Goal: Task Accomplishment & Management: Manage account settings

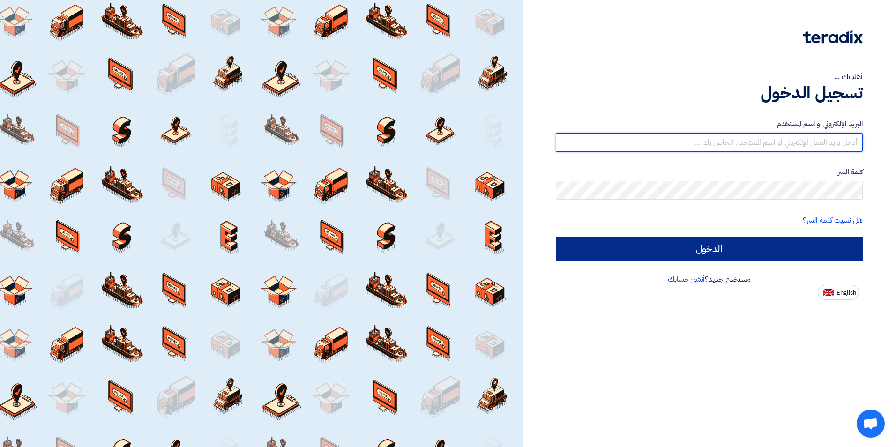
type input "[EMAIL_ADDRESS][DOMAIN_NAME]"
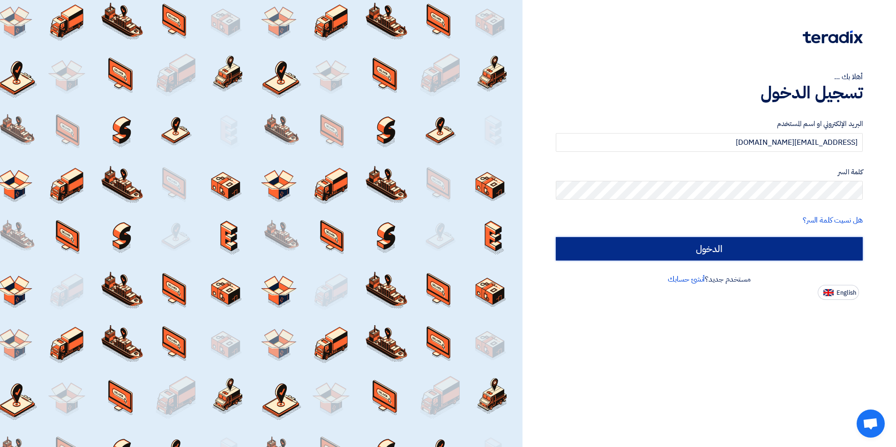
click at [724, 250] on input "الدخول" at bounding box center [709, 248] width 307 height 23
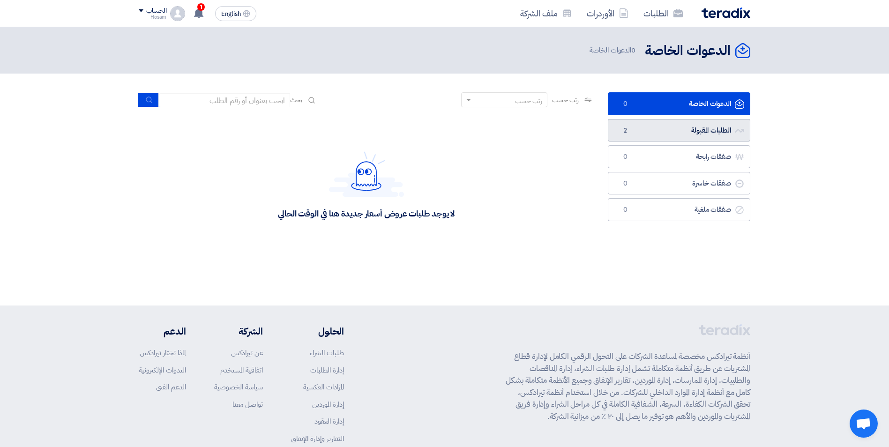
click at [652, 133] on link "الطلبات المقبولة الطلبات المقبولة 2" at bounding box center [679, 130] width 142 height 23
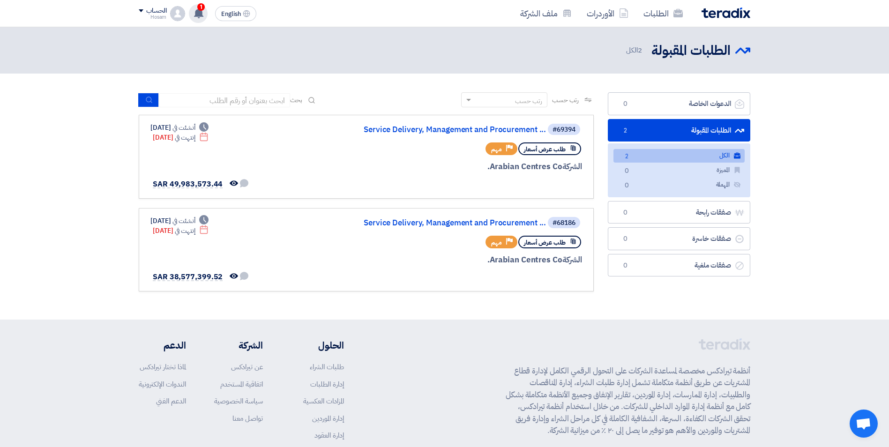
click at [201, 16] on use at bounding box center [198, 13] width 9 height 10
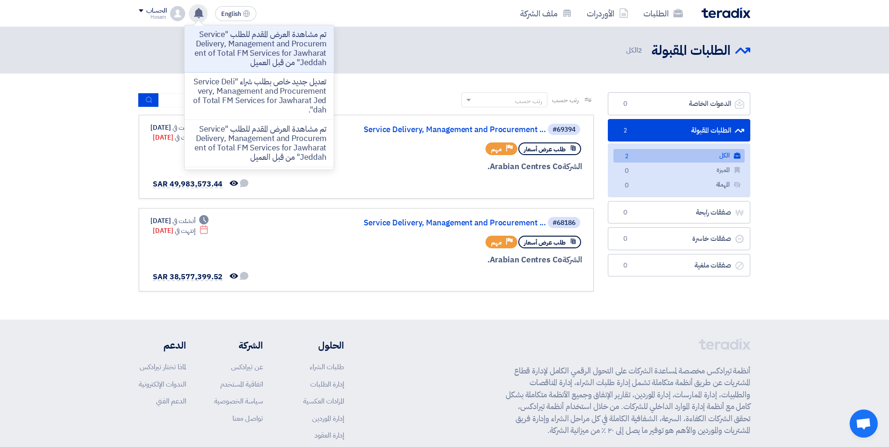
click at [201, 15] on use at bounding box center [198, 13] width 9 height 10
